Goal: Task Accomplishment & Management: Complete application form

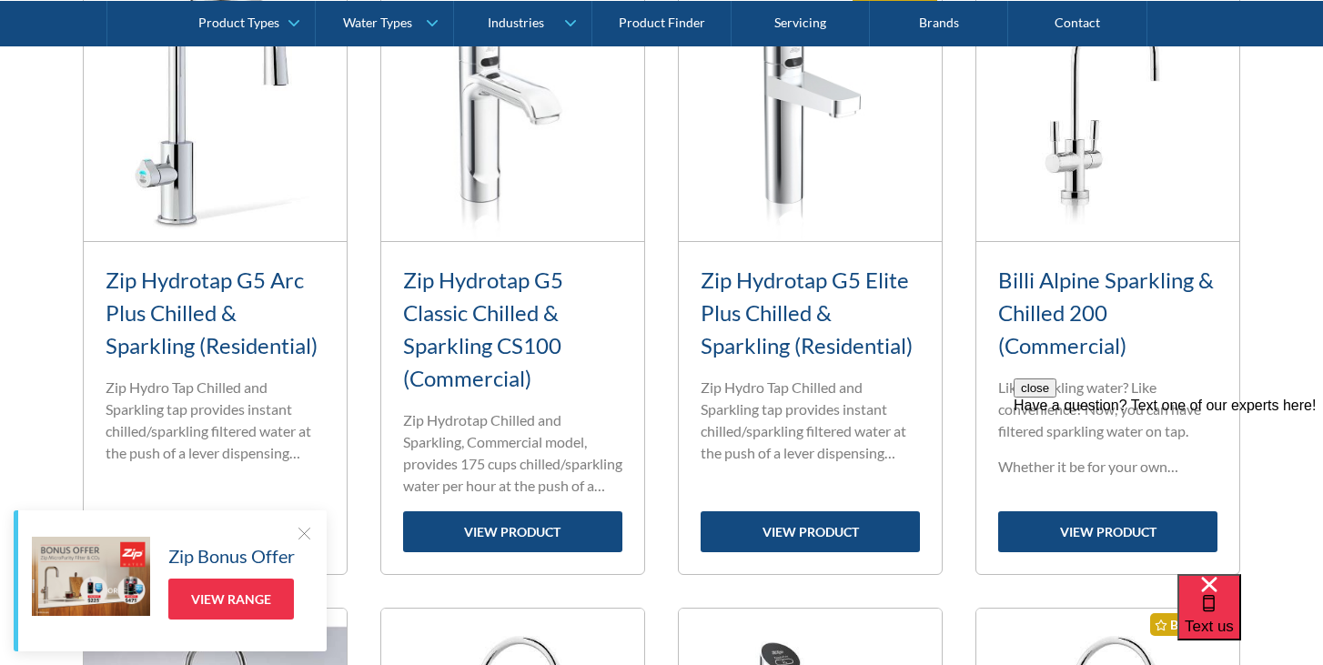
scroll to position [1471, 0]
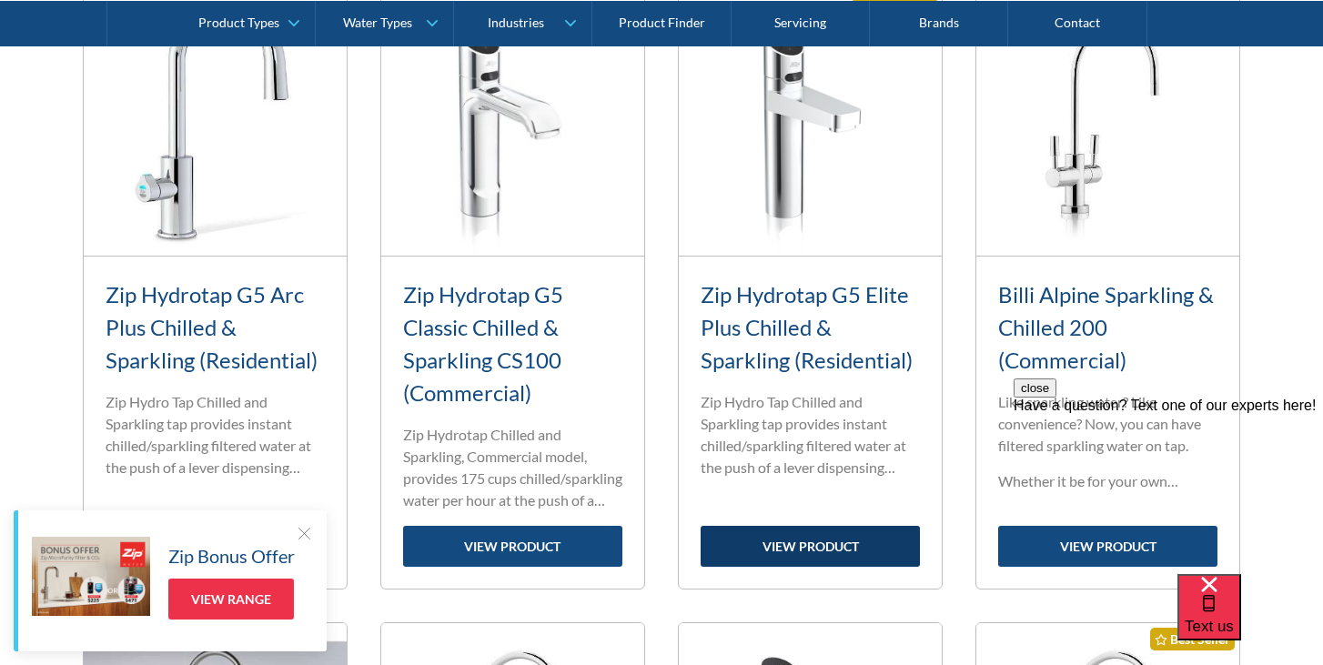
click at [837, 550] on link "view product" at bounding box center [810, 546] width 219 height 41
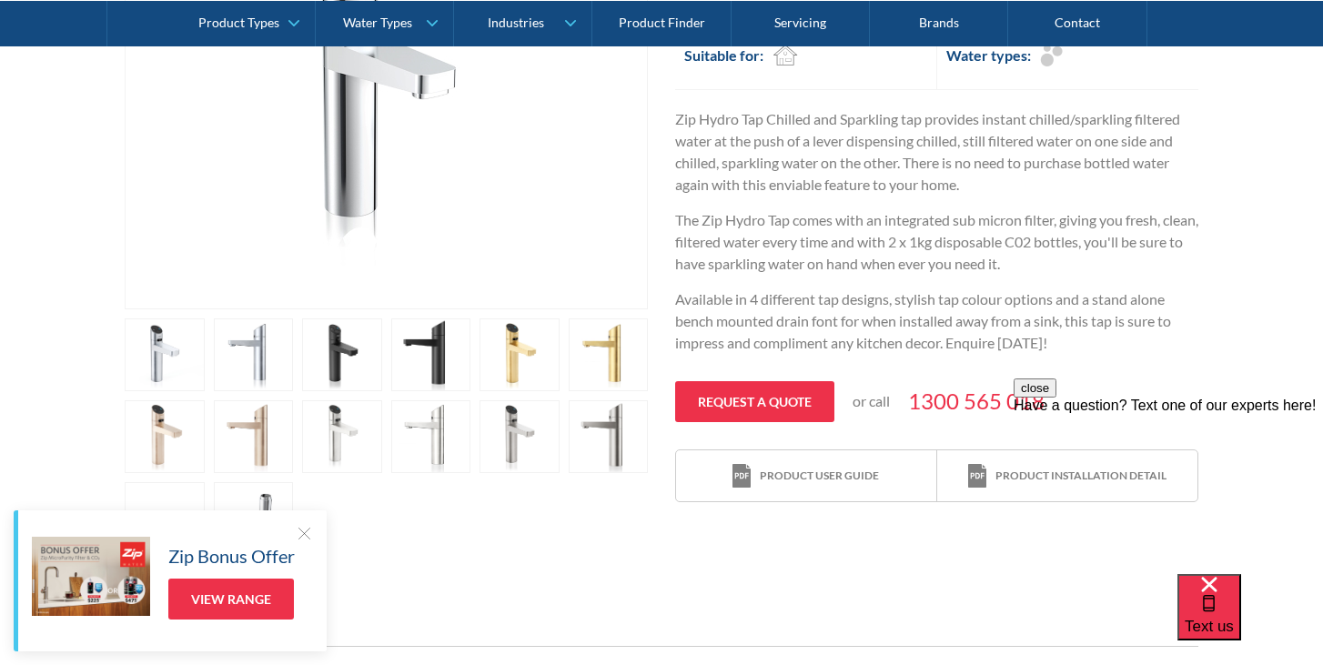
scroll to position [551, 0]
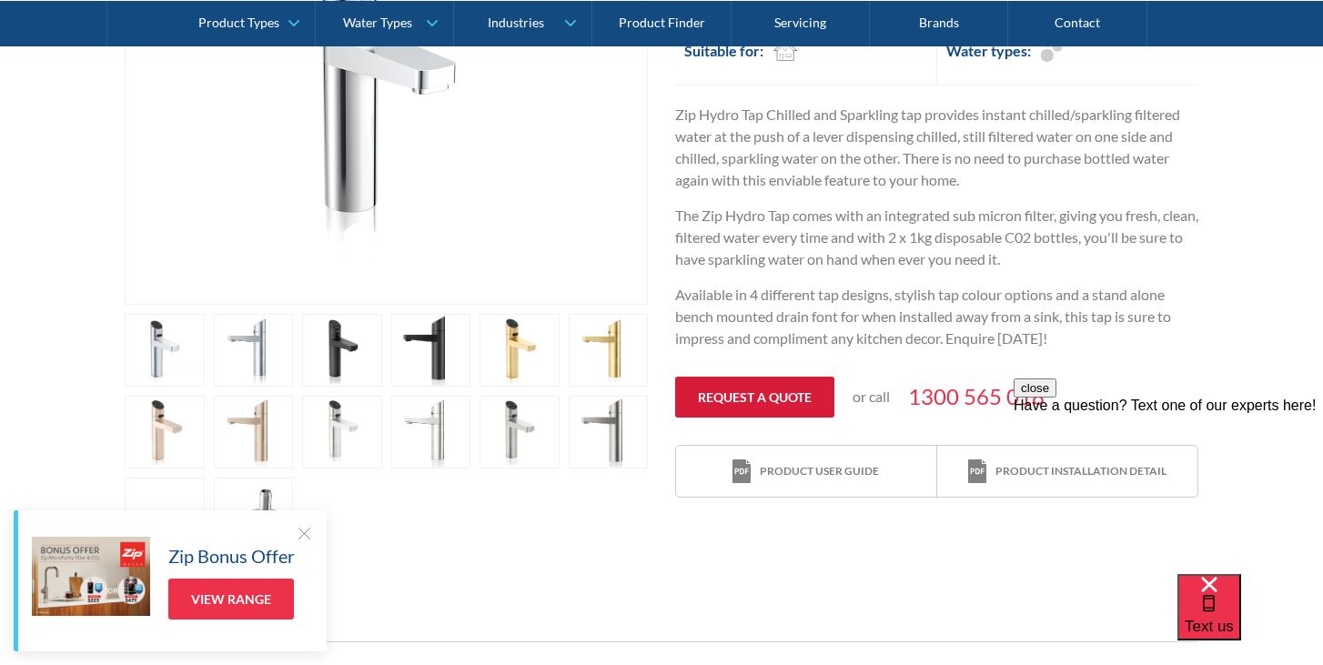
click at [761, 402] on link "Request a quote" at bounding box center [754, 397] width 159 height 41
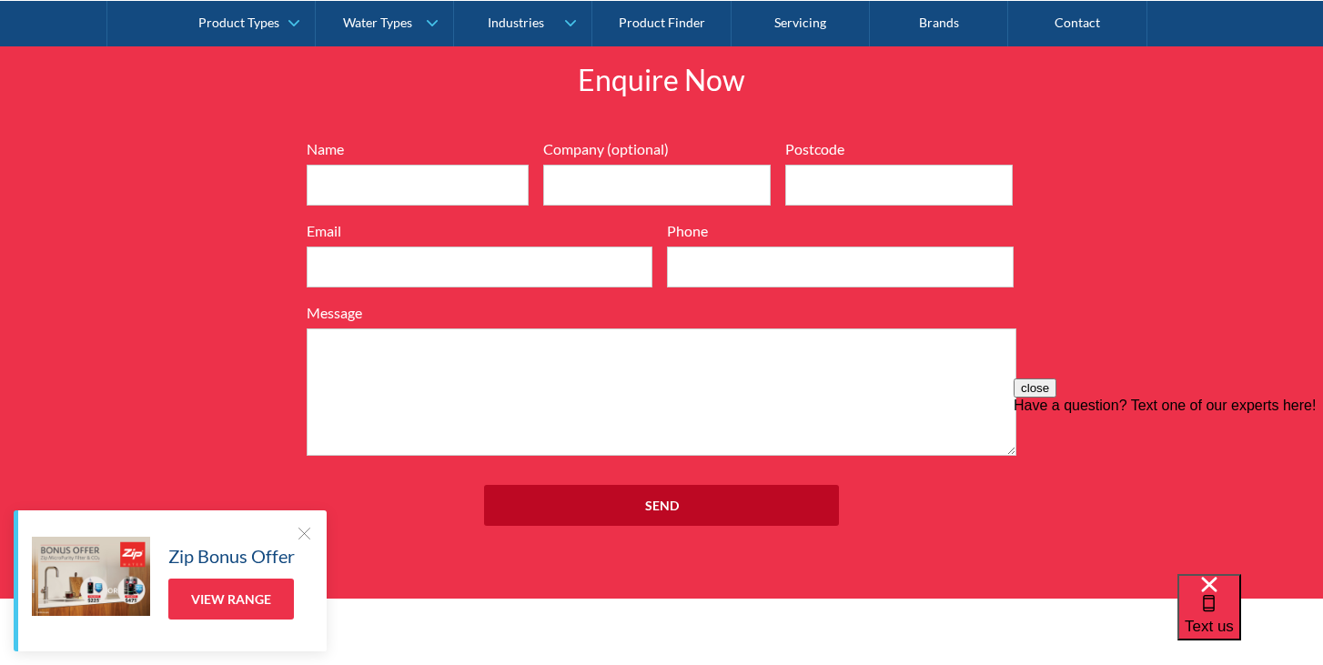
scroll to position [2250, 0]
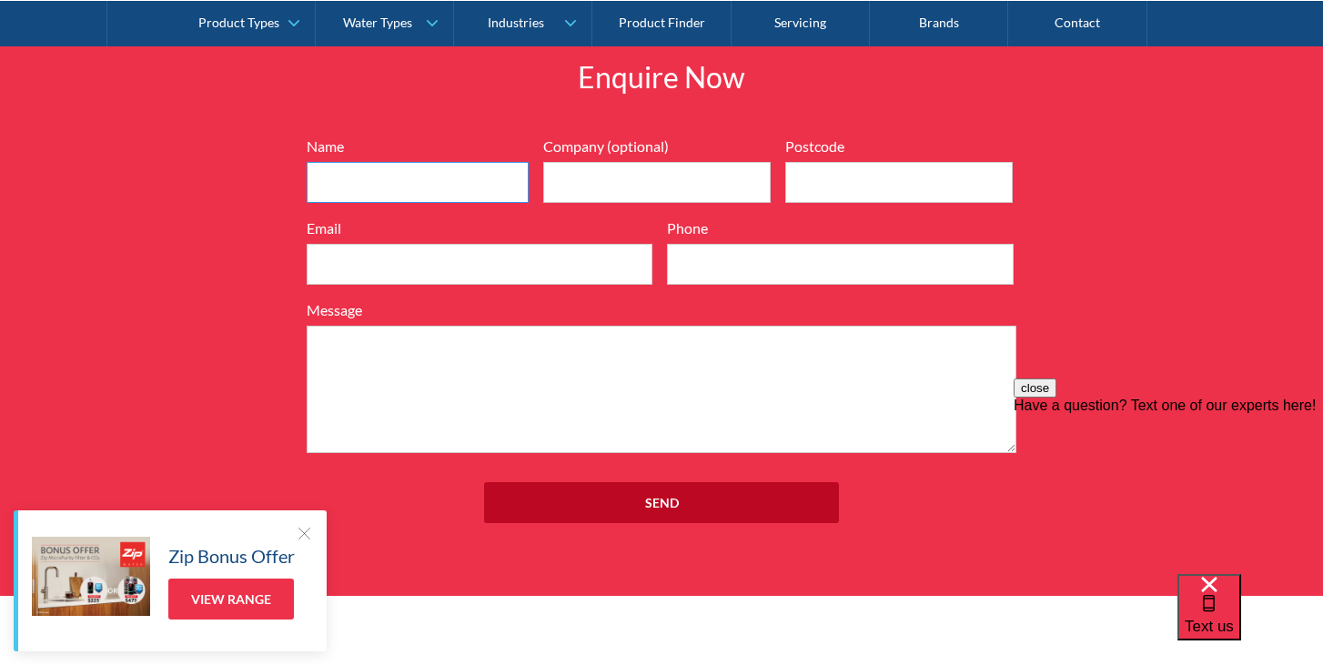
click at [462, 169] on input "Name" at bounding box center [418, 182] width 222 height 41
type input "Roisin Parkes"
type input "2099"
type input "0484651375"
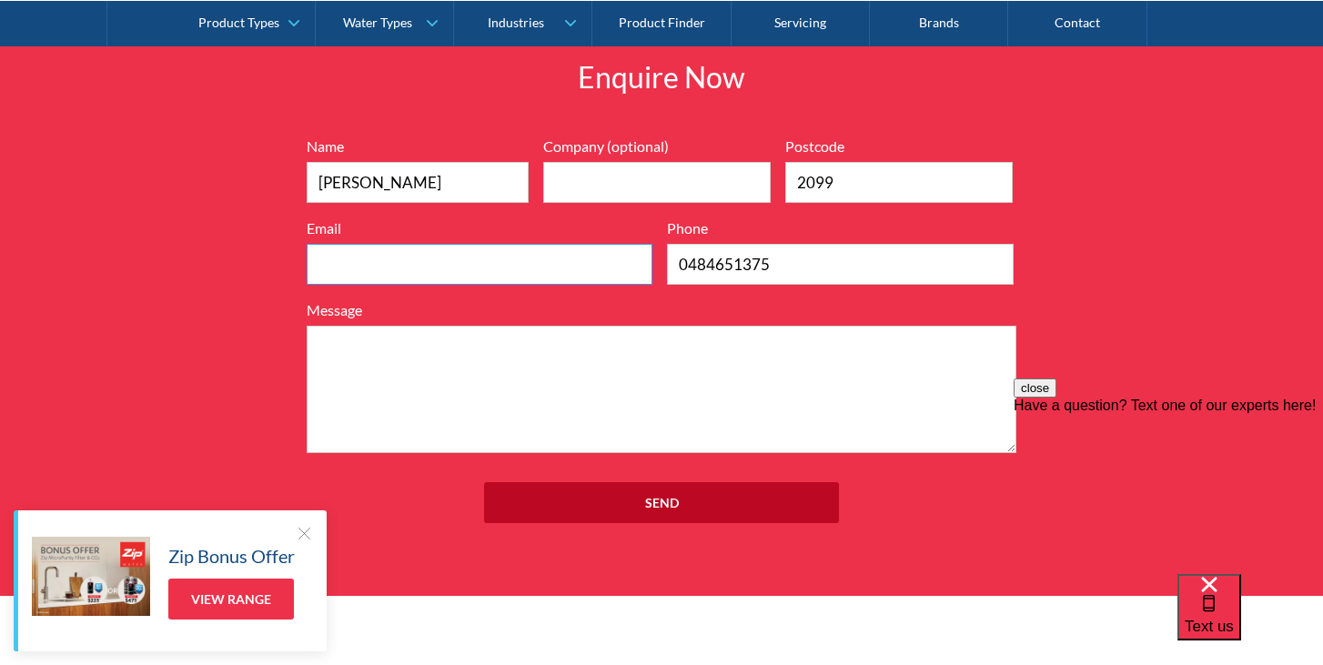
click at [430, 258] on input "Email" at bounding box center [480, 264] width 346 height 41
type input "roisinparkes@googlemail.com"
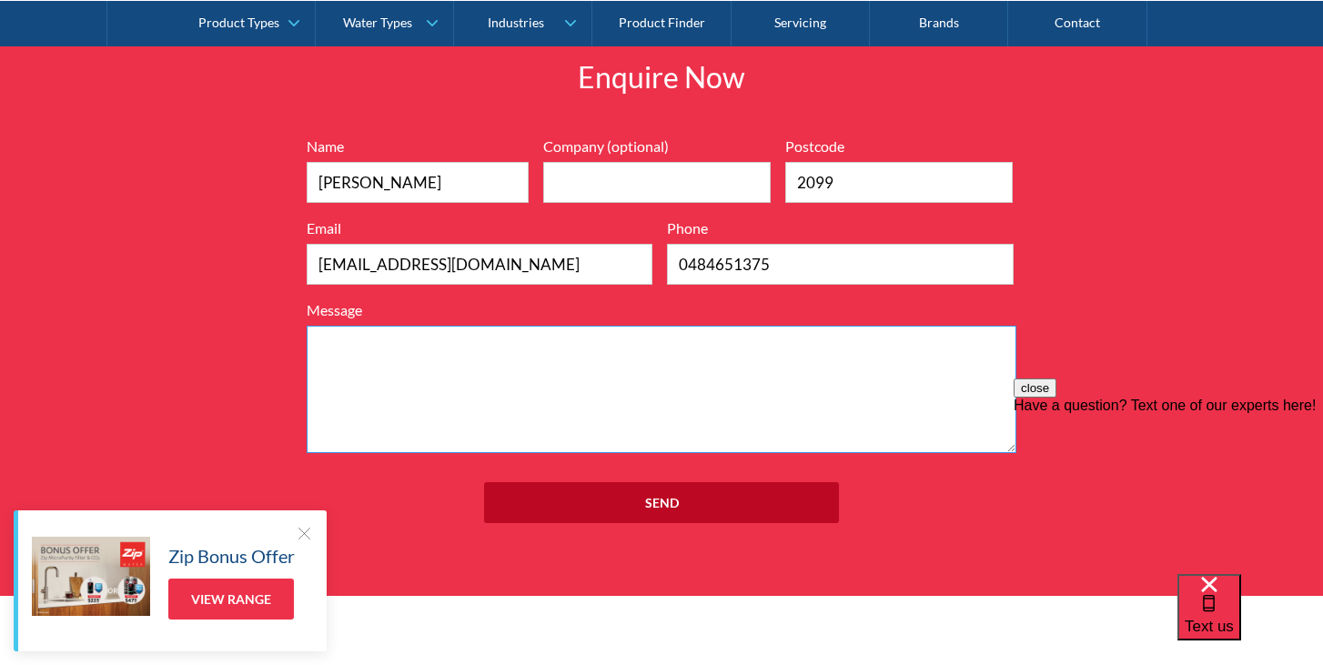
click at [438, 365] on textarea "Message" at bounding box center [662, 389] width 710 height 127
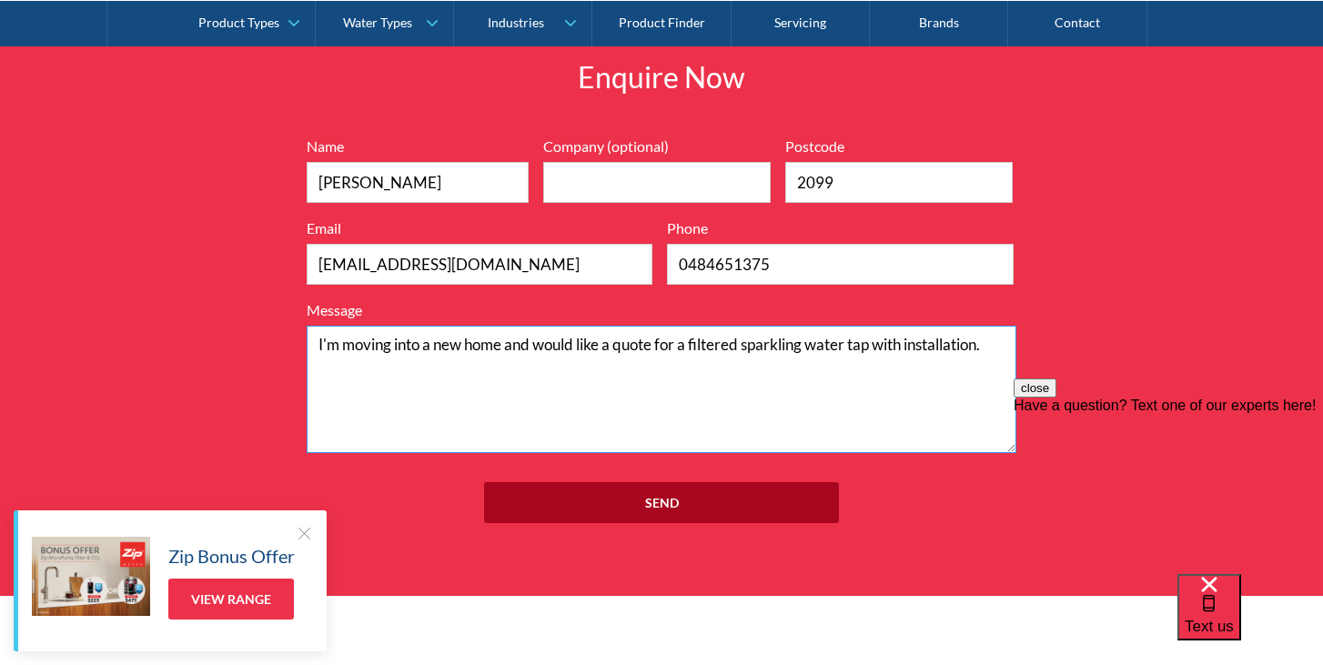
type textarea "I'm moving into a new home and would like a quote for a filtered sparkling wate…"
click at [686, 503] on input "Send" at bounding box center [661, 502] width 355 height 41
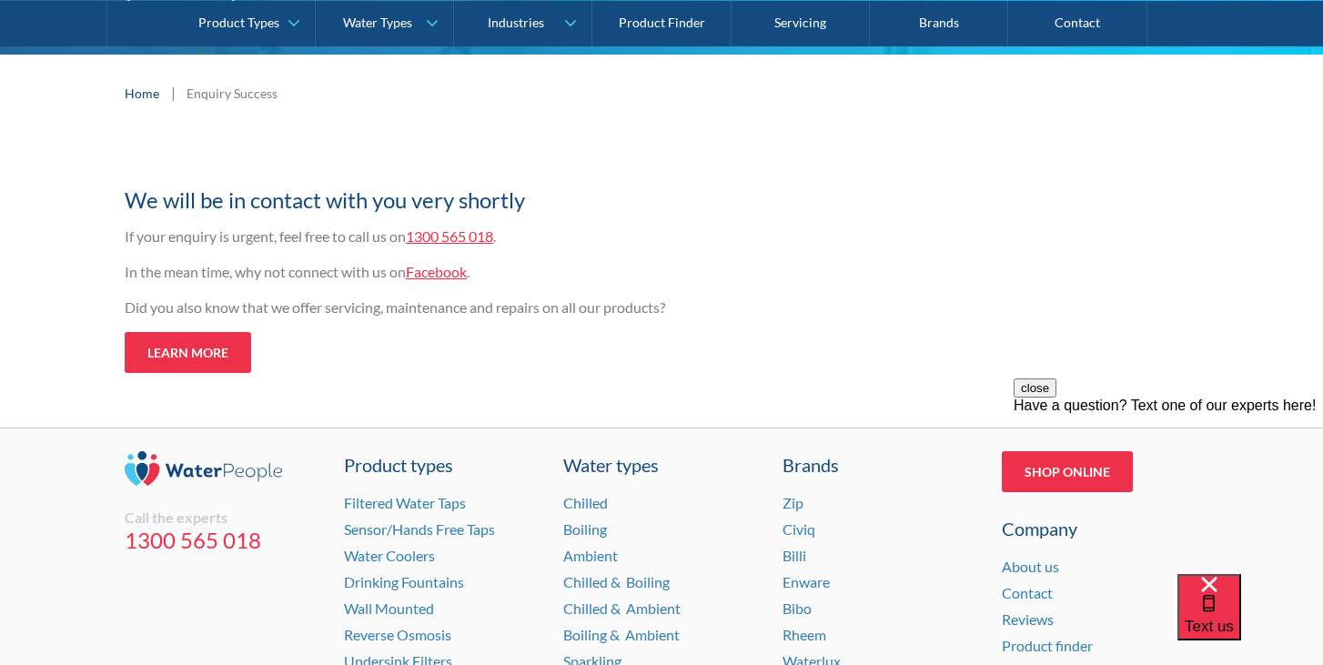
scroll to position [231, 0]
